Goal: Task Accomplishment & Management: Manage account settings

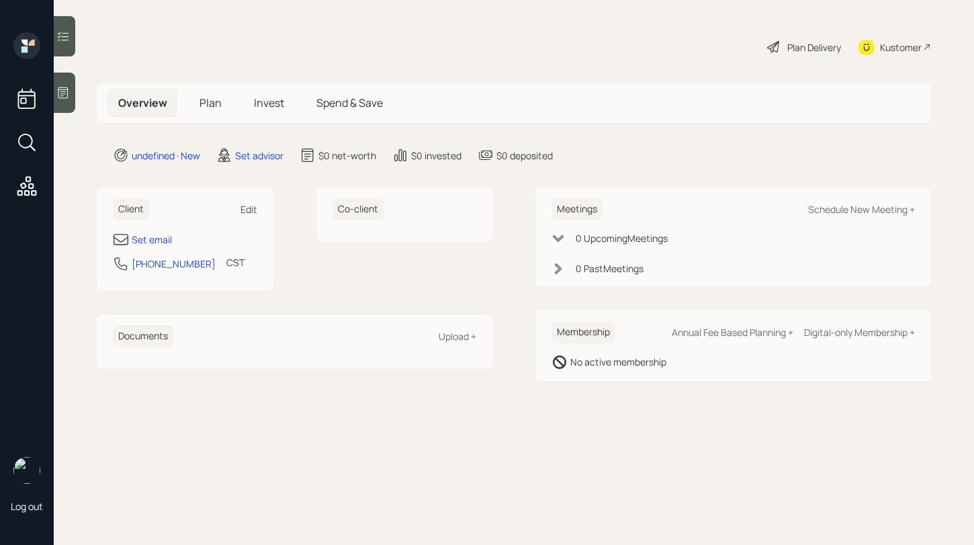
click at [245, 212] on div "Edit" at bounding box center [249, 209] width 17 height 13
select select "America/[GEOGRAPHIC_DATA]"
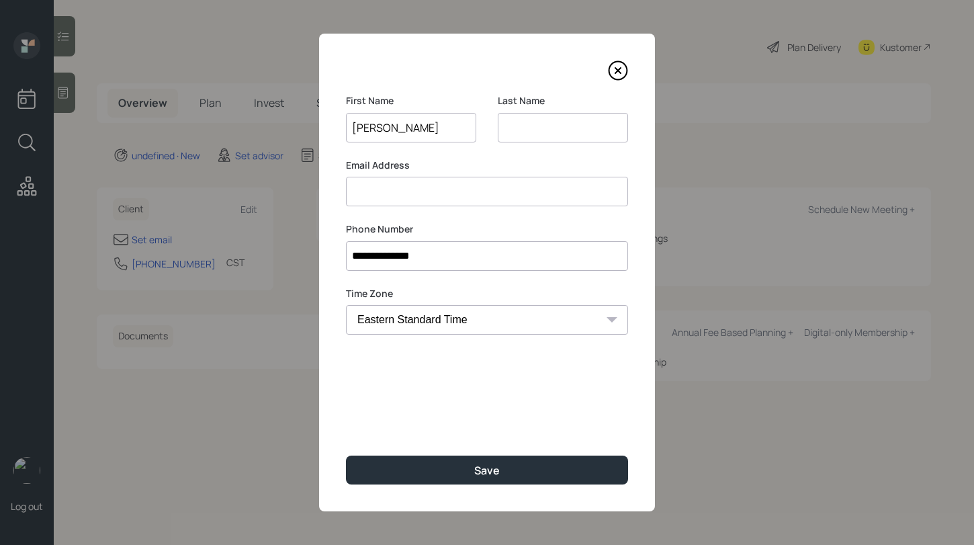
drag, startPoint x: 382, startPoint y: 130, endPoint x: 393, endPoint y: 130, distance: 10.7
click at [393, 130] on input "[PERSON_NAME]" at bounding box center [411, 128] width 130 height 30
drag, startPoint x: 382, startPoint y: 126, endPoint x: 394, endPoint y: 126, distance: 12.1
click at [394, 126] on input "[PERSON_NAME]" at bounding box center [411, 128] width 130 height 30
type input "[PERSON_NAME]"
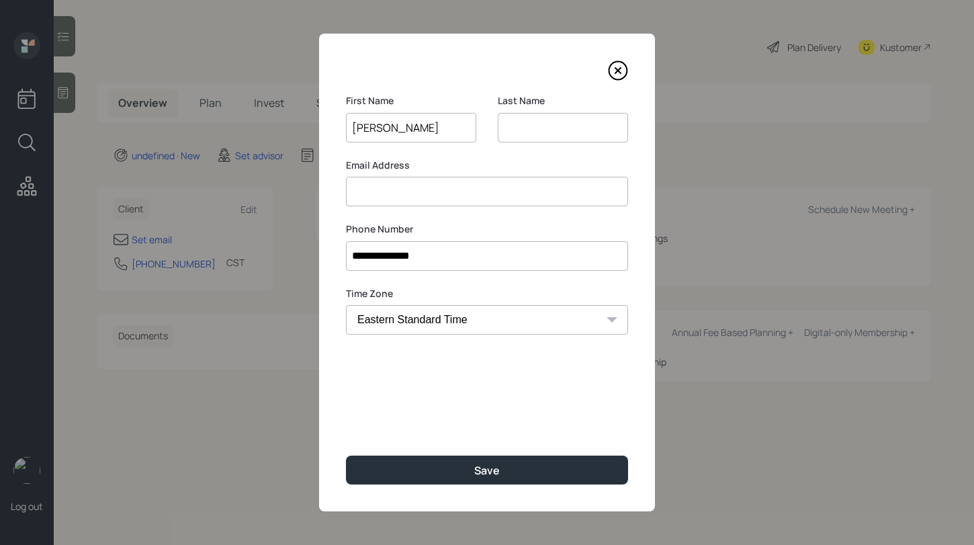
click at [527, 122] on input at bounding box center [563, 128] width 130 height 30
paste input "X."
type input "X."
click at [408, 189] on input at bounding box center [487, 192] width 282 height 30
click at [415, 183] on input at bounding box center [487, 192] width 282 height 30
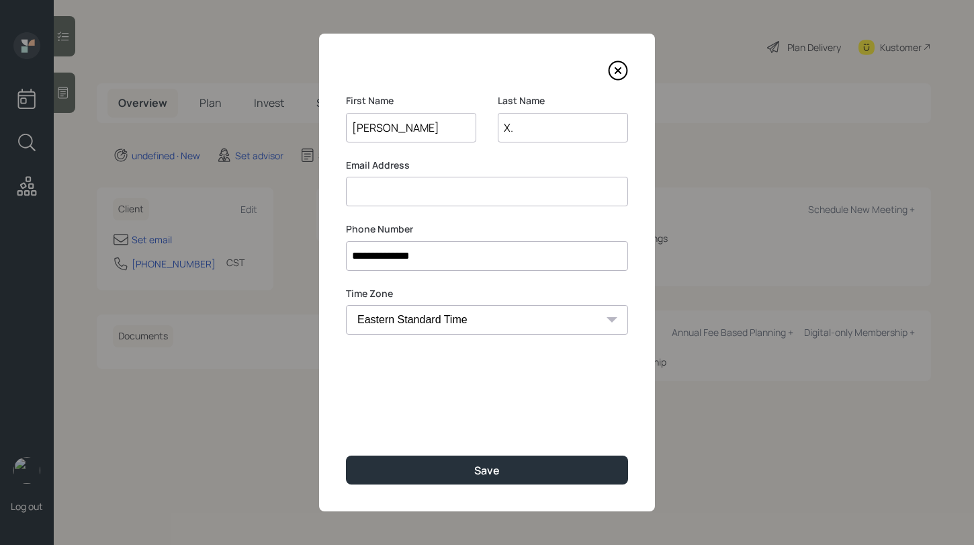
click at [434, 191] on input at bounding box center [487, 192] width 282 height 30
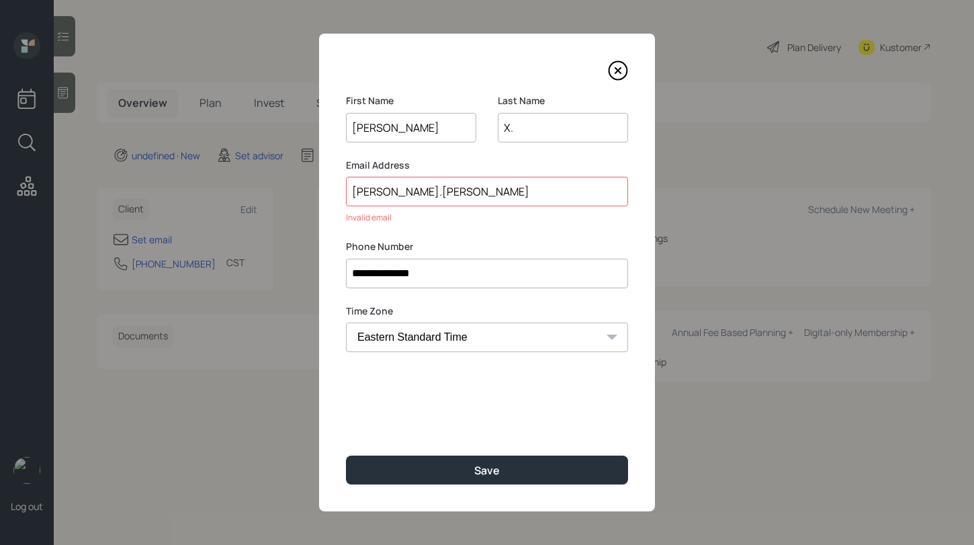
click at [531, 128] on input "X." at bounding box center [563, 128] width 130 height 30
click at [443, 192] on input "[PERSON_NAME].[PERSON_NAME]" at bounding box center [487, 192] width 282 height 30
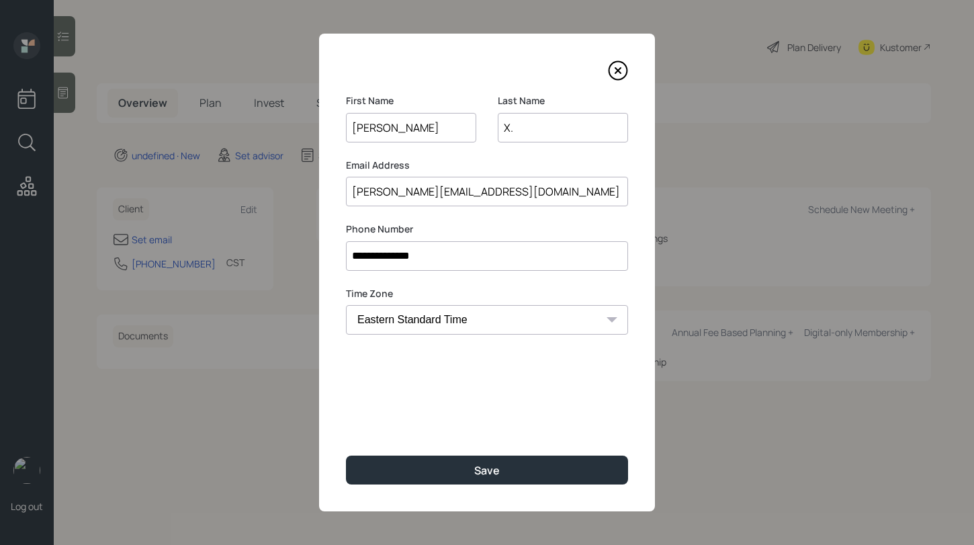
type input "[PERSON_NAME][EMAIL_ADDRESS][DOMAIN_NAME]"
click at [524, 129] on input "X." at bounding box center [563, 128] width 130 height 30
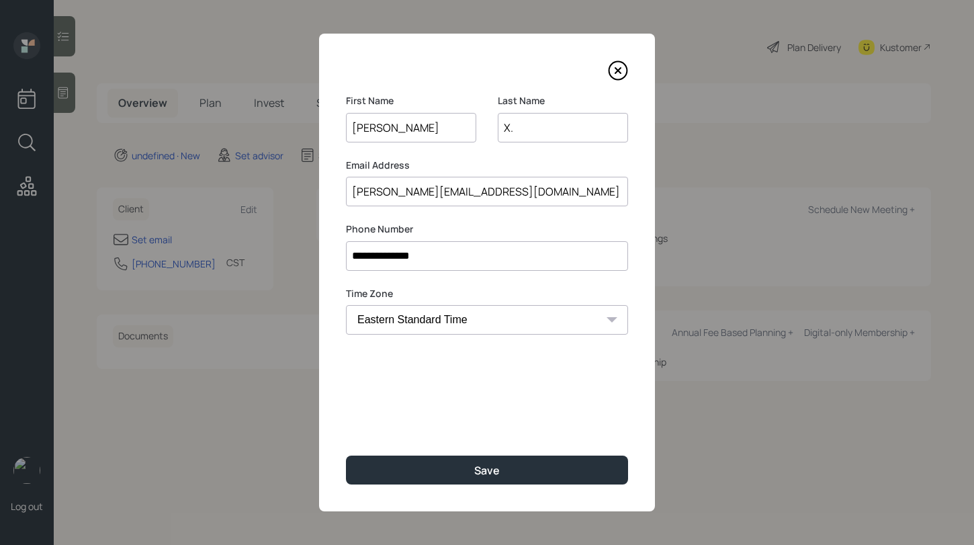
click at [524, 129] on input "X." at bounding box center [563, 128] width 130 height 30
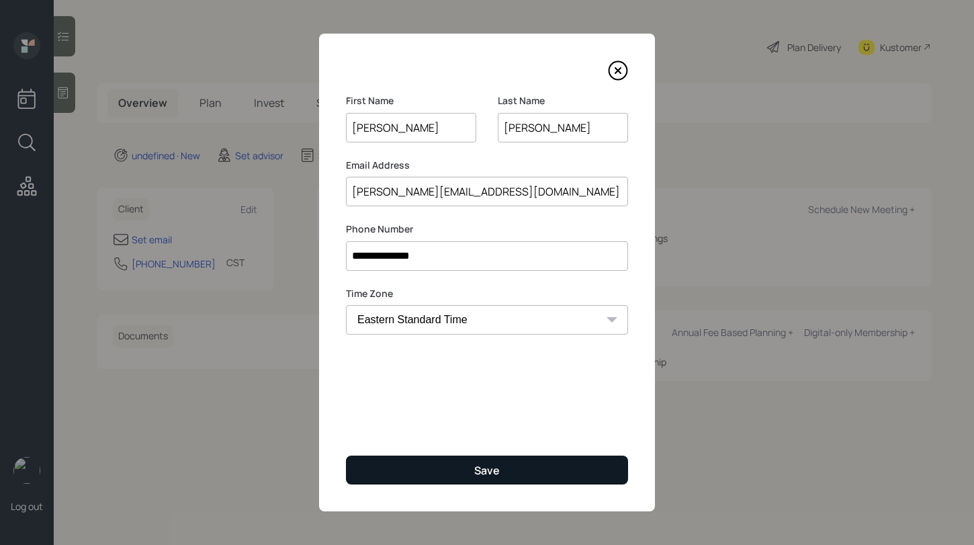
type input "[PERSON_NAME]"
click at [496, 470] on div "Save" at bounding box center [487, 470] width 26 height 15
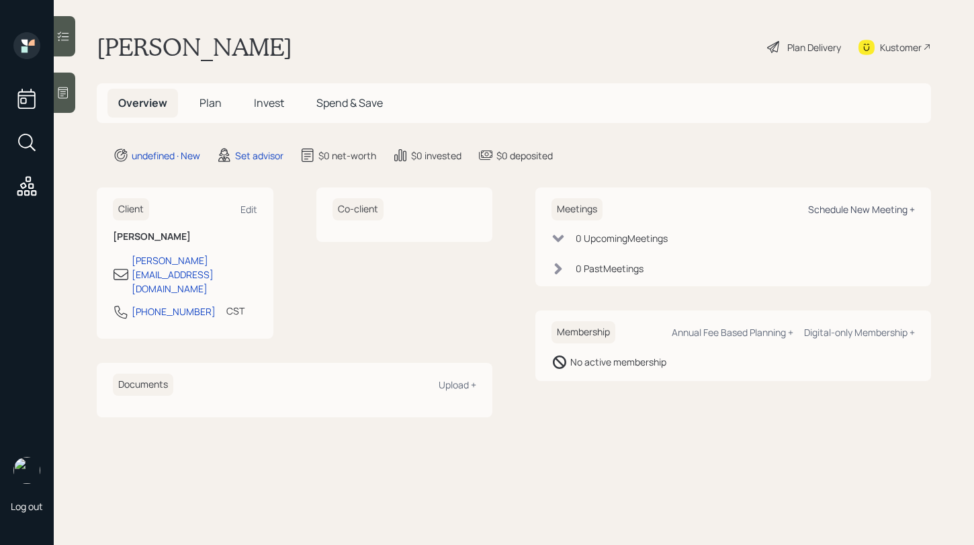
click at [851, 210] on div "Schedule New Meeting +" at bounding box center [861, 209] width 107 height 13
select select "round-[PERSON_NAME]"
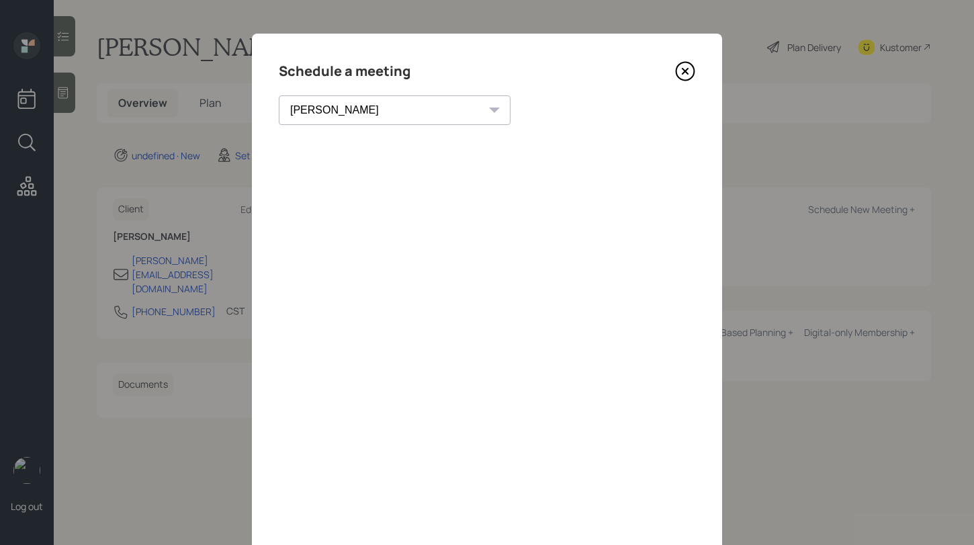
scroll to position [60, 0]
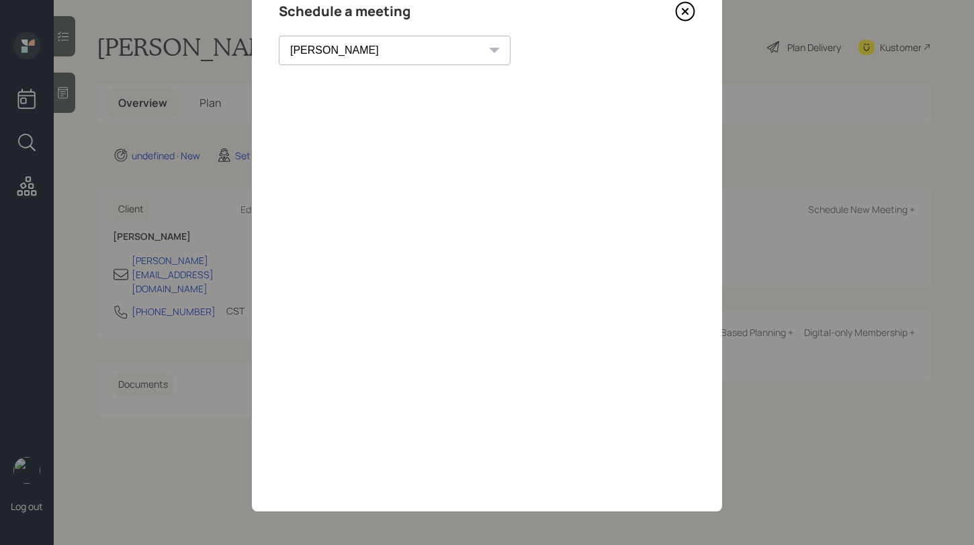
click at [687, 13] on icon at bounding box center [685, 11] width 5 height 5
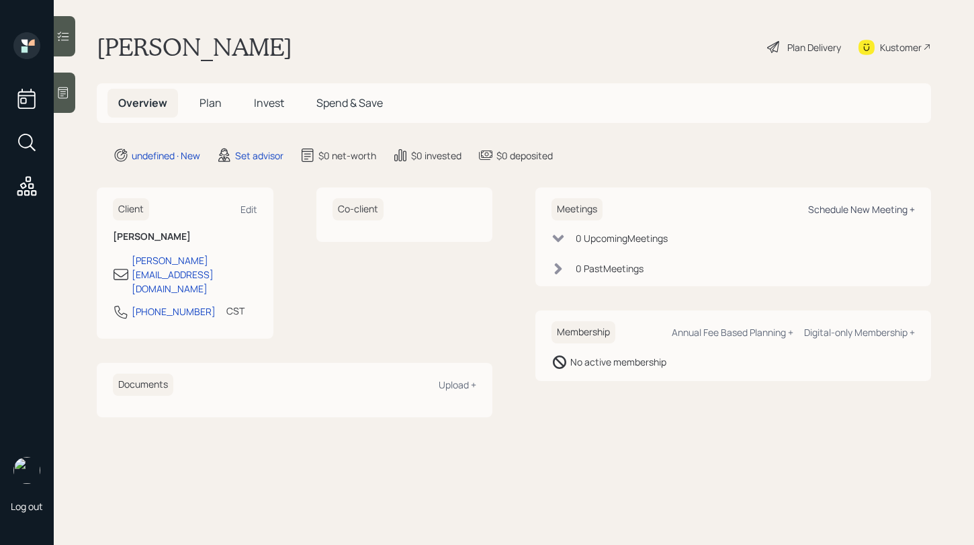
click at [851, 210] on div "Schedule New Meeting +" at bounding box center [861, 209] width 107 height 13
select select "round-[PERSON_NAME]"
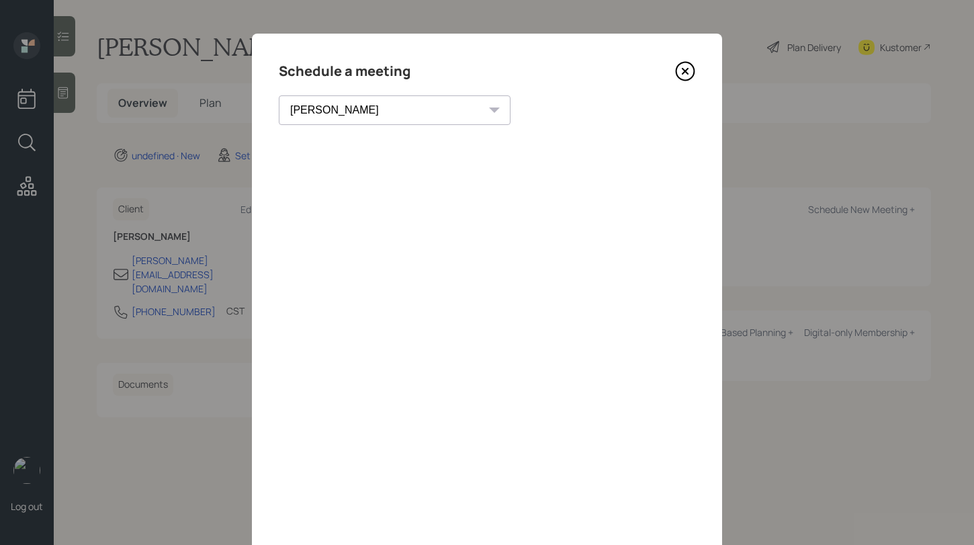
scroll to position [14, 0]
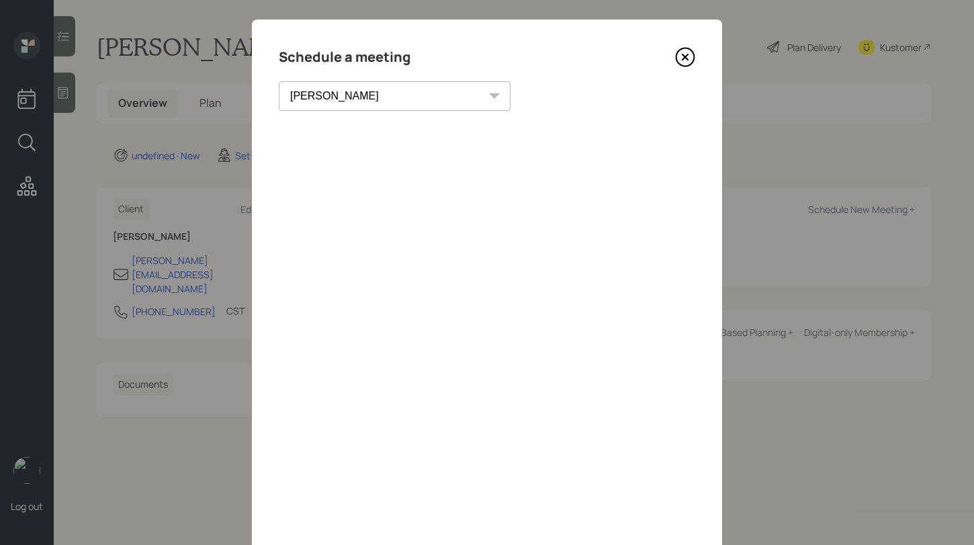
click at [681, 57] on icon at bounding box center [685, 57] width 20 height 20
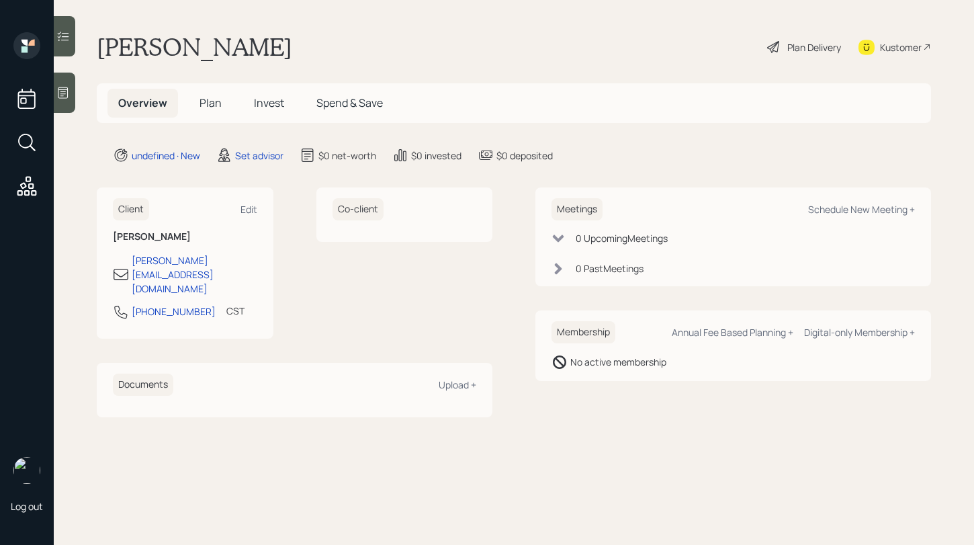
click at [65, 98] on icon at bounding box center [63, 92] width 10 height 11
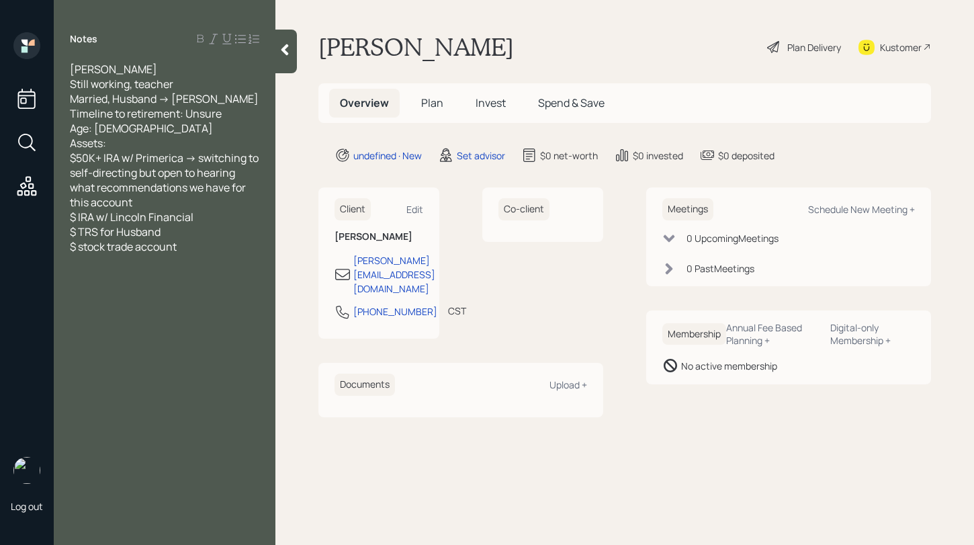
click at [285, 61] on div at bounding box center [285, 52] width 21 height 44
